Goal: Use online tool/utility: Utilize a website feature to perform a specific function

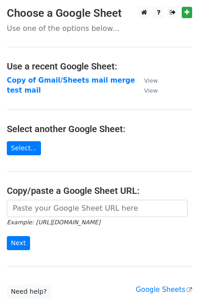
click at [83, 79] on strong "Copy of Gmail/Sheets mail merge" at bounding box center [71, 80] width 128 height 8
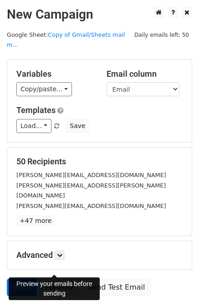
click at [62, 279] on link "Preview" at bounding box center [59, 287] width 40 height 17
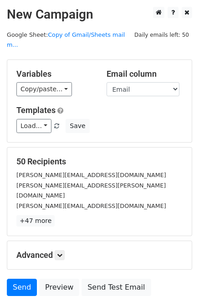
scroll to position [45, 0]
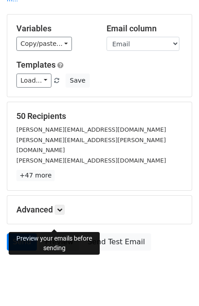
click at [55, 234] on link "Preview" at bounding box center [59, 242] width 40 height 17
